Goal: Check status

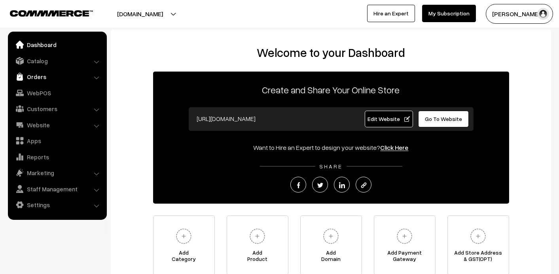
click at [37, 79] on link "Orders" at bounding box center [57, 77] width 94 height 14
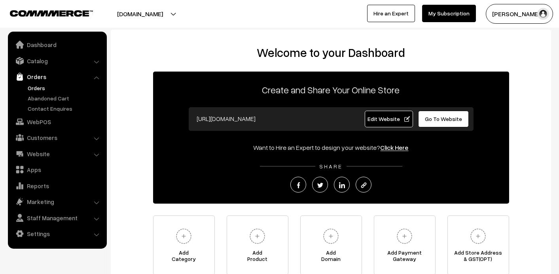
click at [42, 86] on link "Orders" at bounding box center [65, 88] width 78 height 8
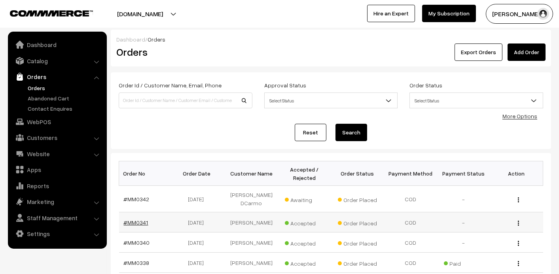
click at [130, 219] on link "#MM0341" at bounding box center [136, 222] width 25 height 7
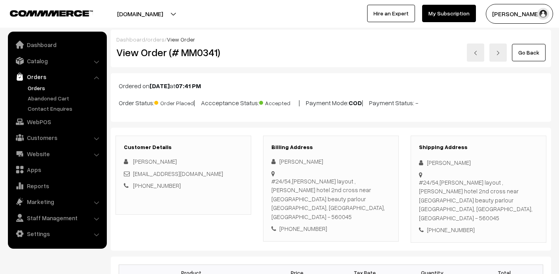
click at [476, 220] on div "Shipping Address Tabassum Khan #24/54,T.chinniah layout ,nagawara vijaylakshmi …" at bounding box center [478, 189] width 136 height 107
click at [65, 95] on link "Abandoned Cart" at bounding box center [65, 98] width 78 height 8
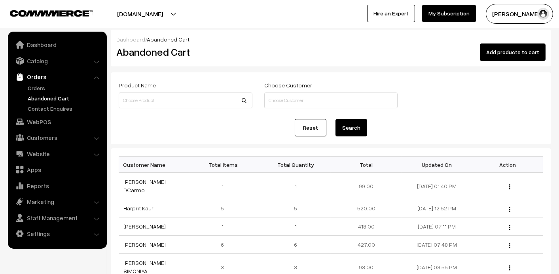
click at [47, 96] on link "Abandoned Cart" at bounding box center [65, 98] width 78 height 8
